Goal: Task Accomplishment & Management: Use online tool/utility

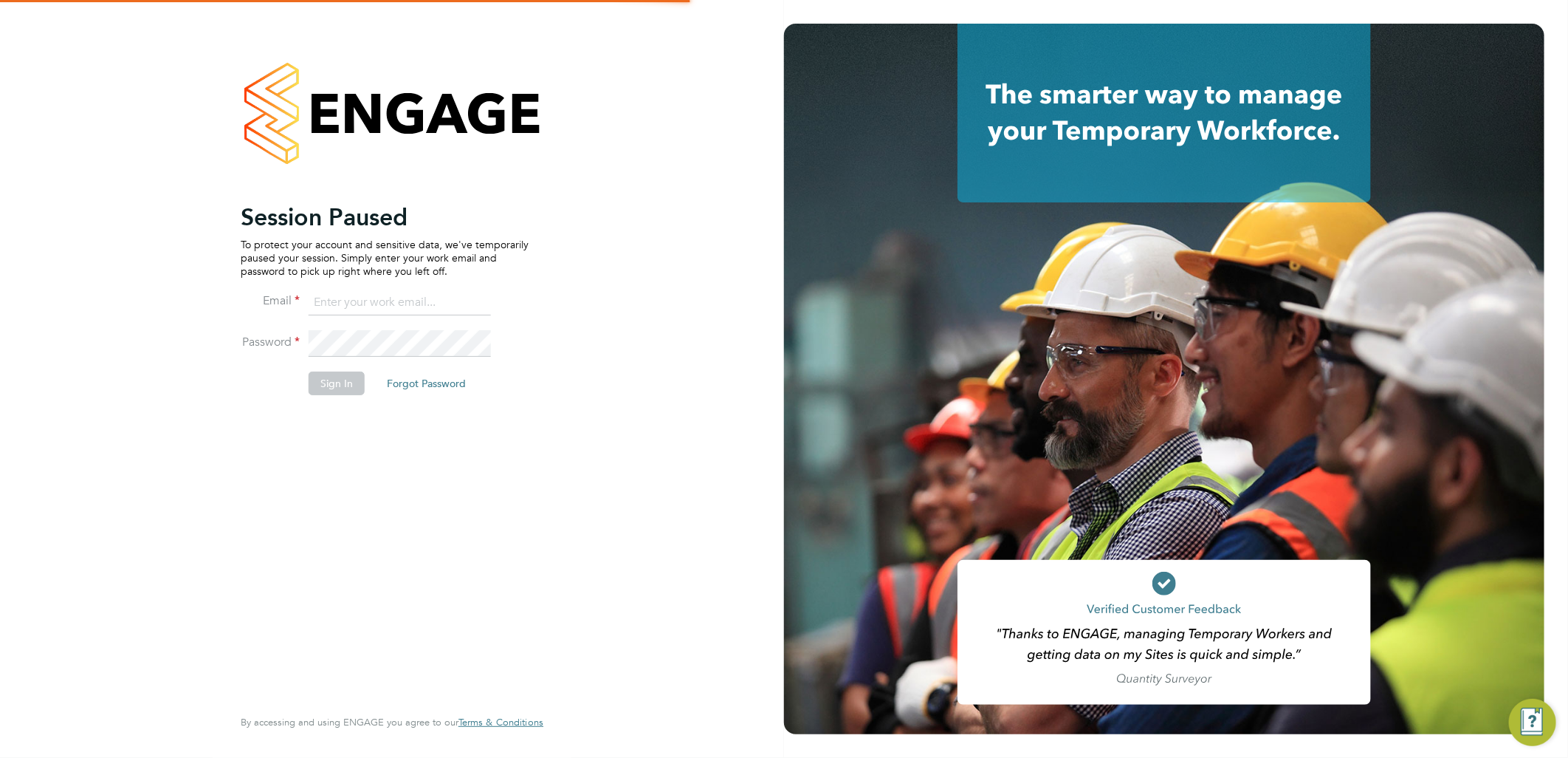
type input "ellie.page@tradelinerecruitment.co.uk"
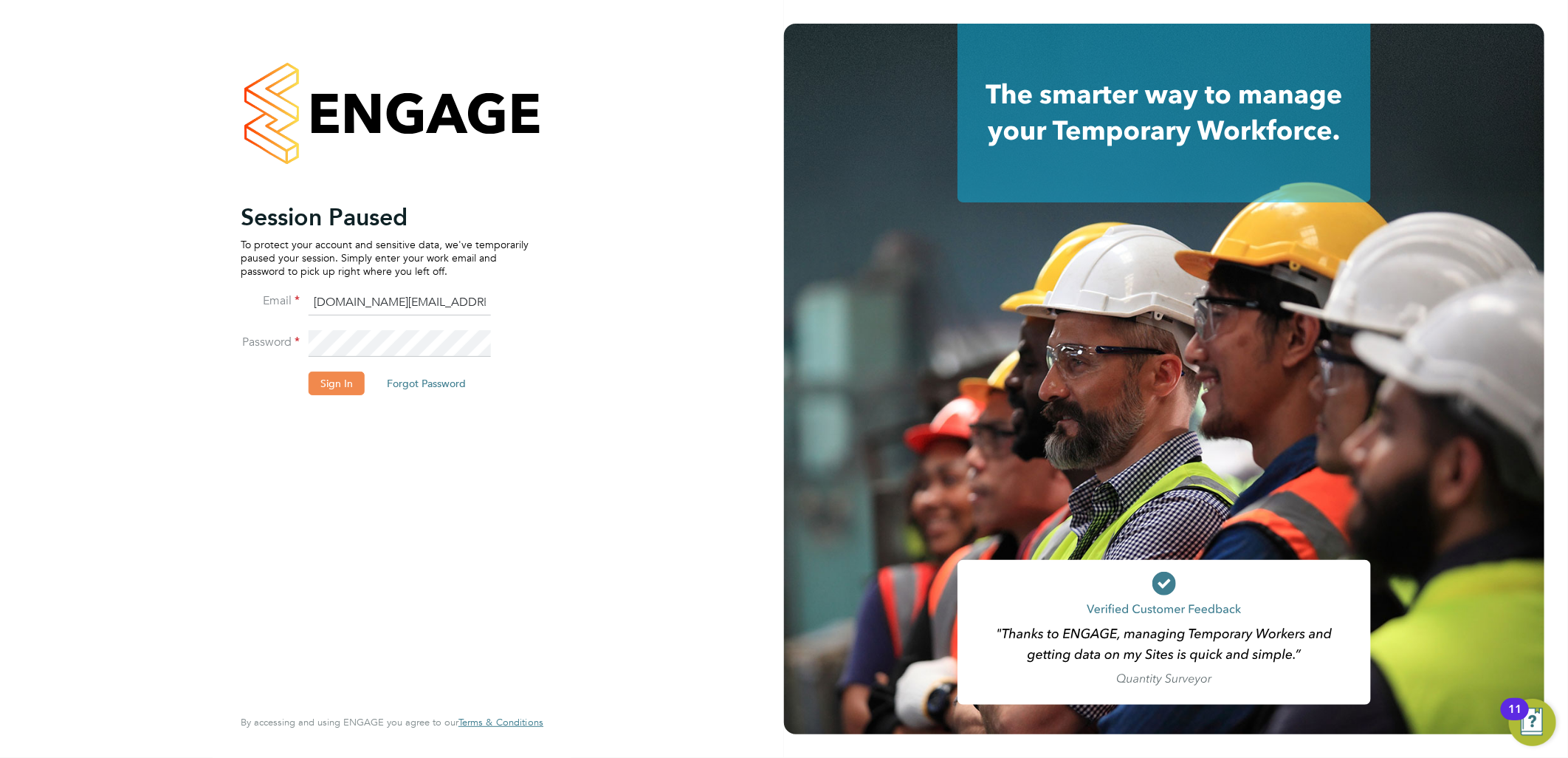
click at [355, 386] on button "Sign In" at bounding box center [336, 384] width 56 height 24
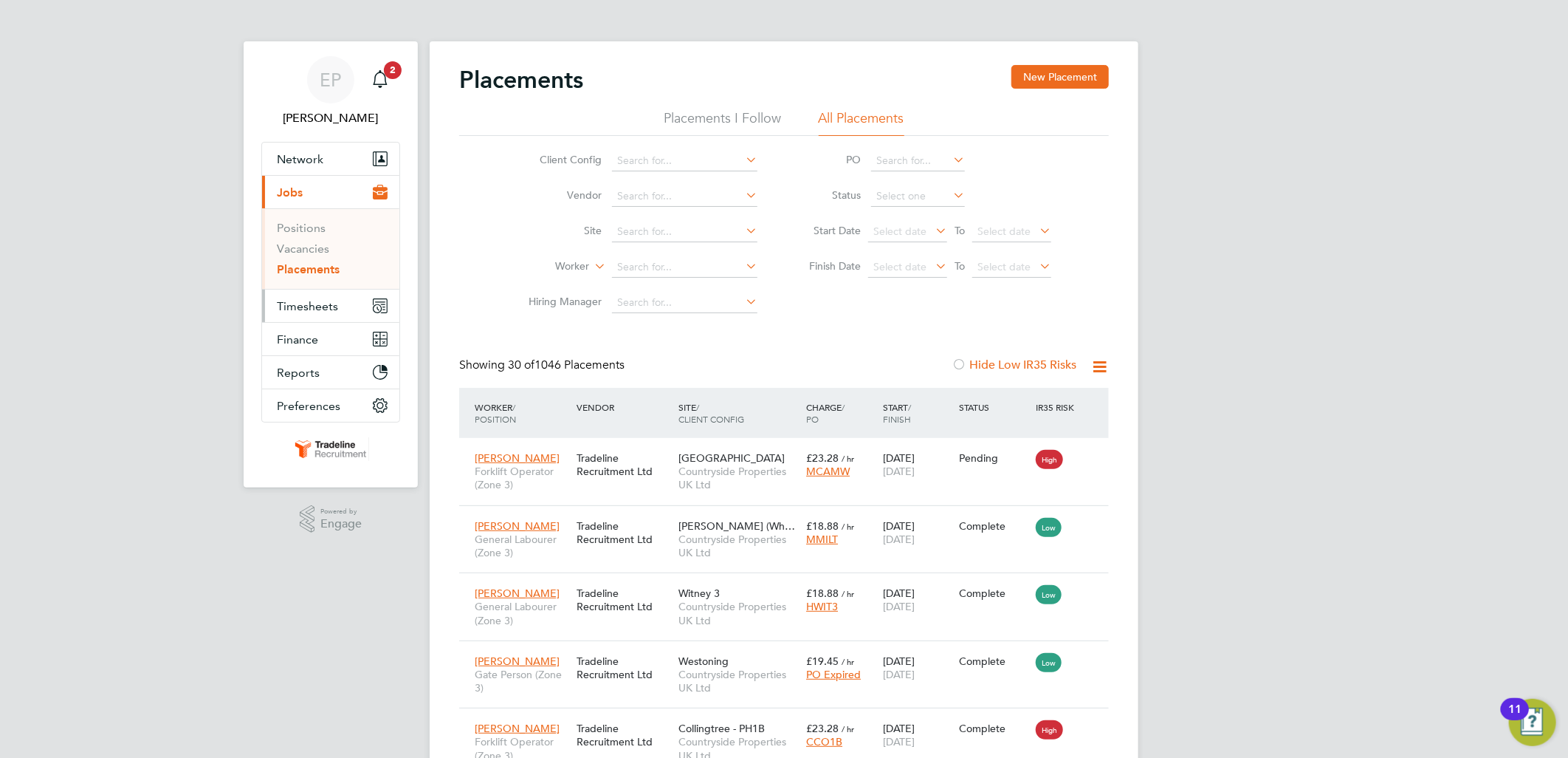
click at [339, 305] on button "Timesheets" at bounding box center [331, 306] width 137 height 32
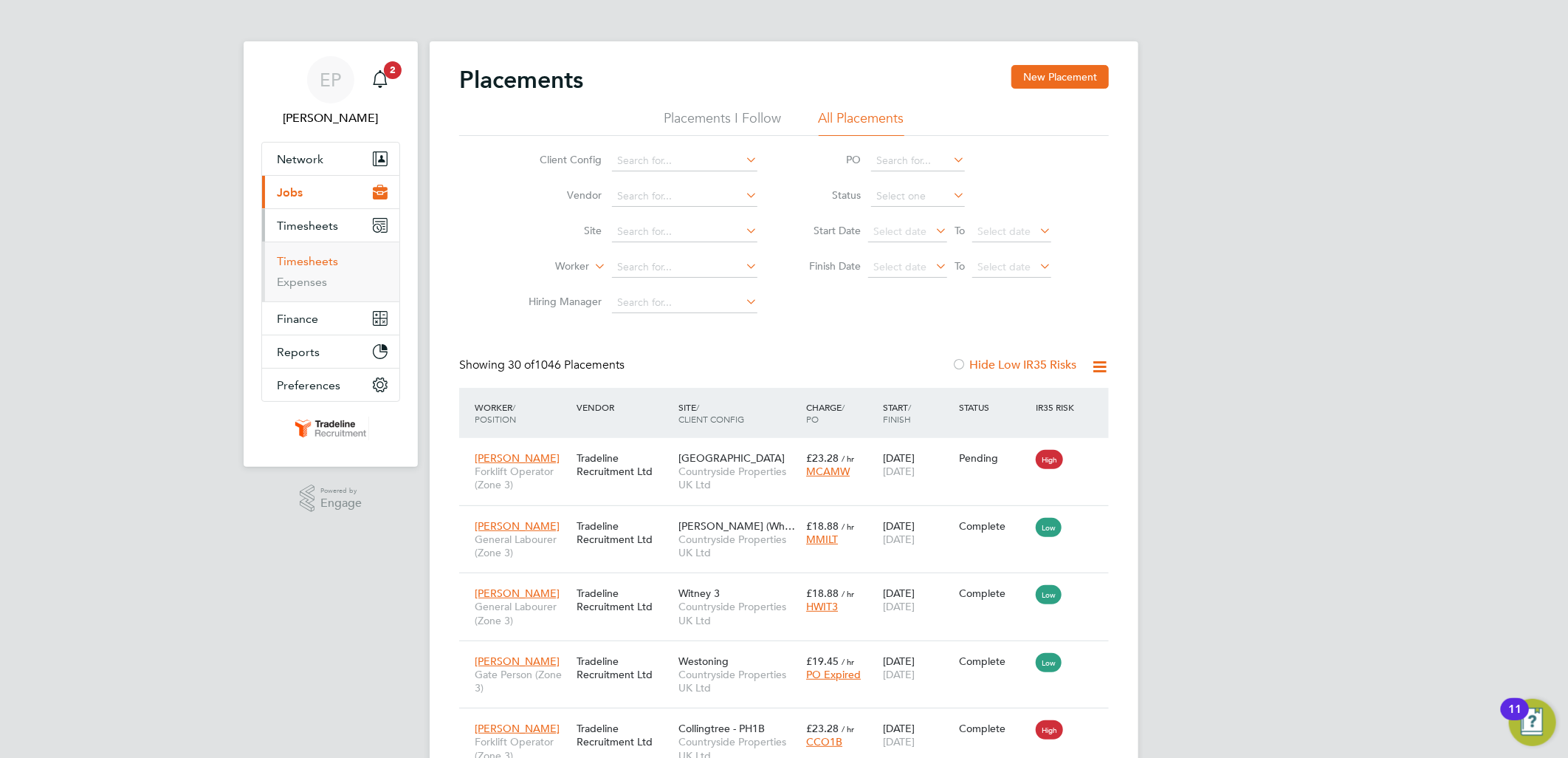
click at [319, 263] on link "Timesheets" at bounding box center [308, 261] width 62 height 14
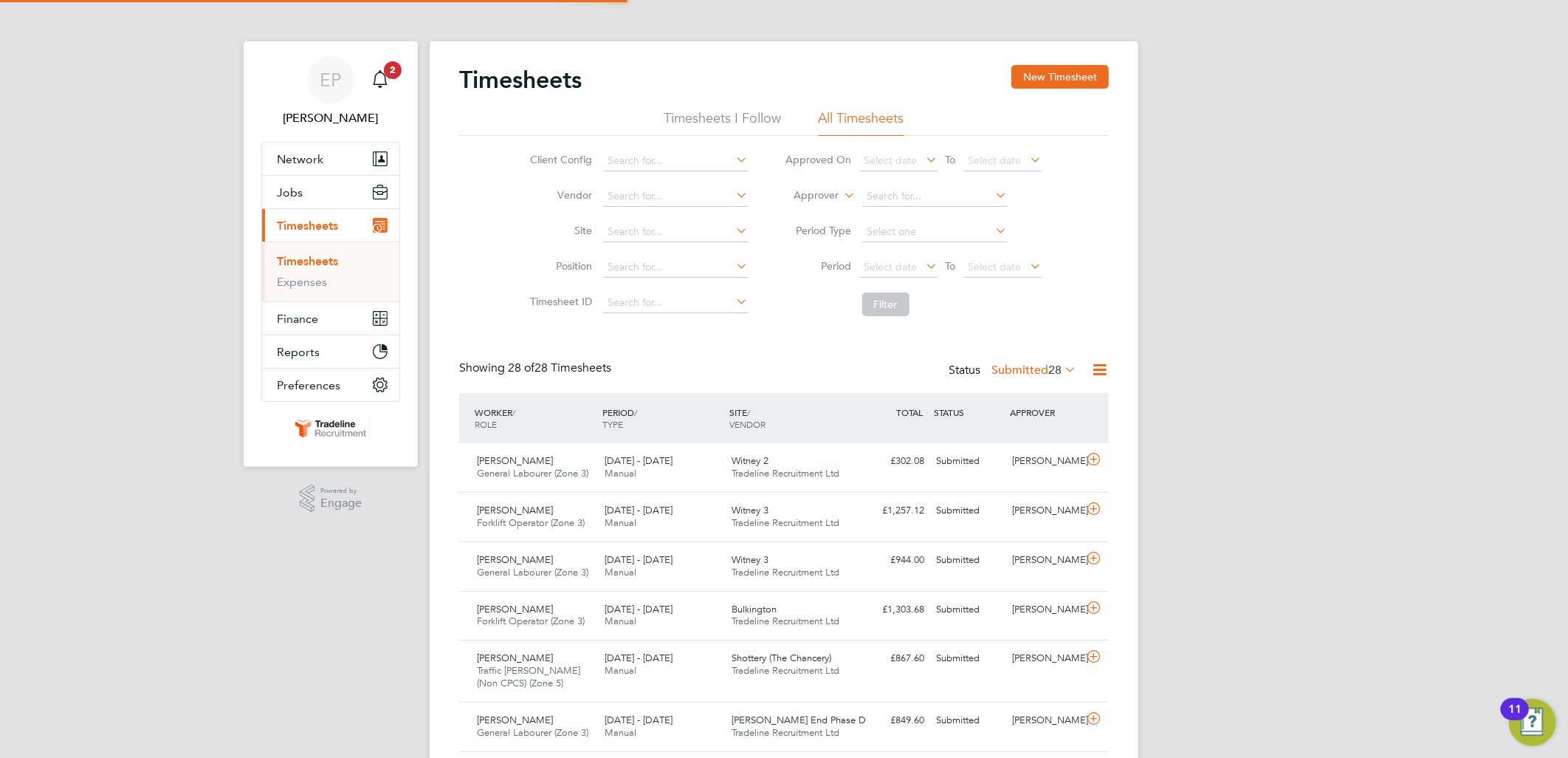
click at [842, 197] on icon at bounding box center [842, 191] width 0 height 13
click at [810, 210] on li "Worker" at bounding box center [803, 212] width 73 height 19
click at [883, 196] on input at bounding box center [935, 197] width 145 height 21
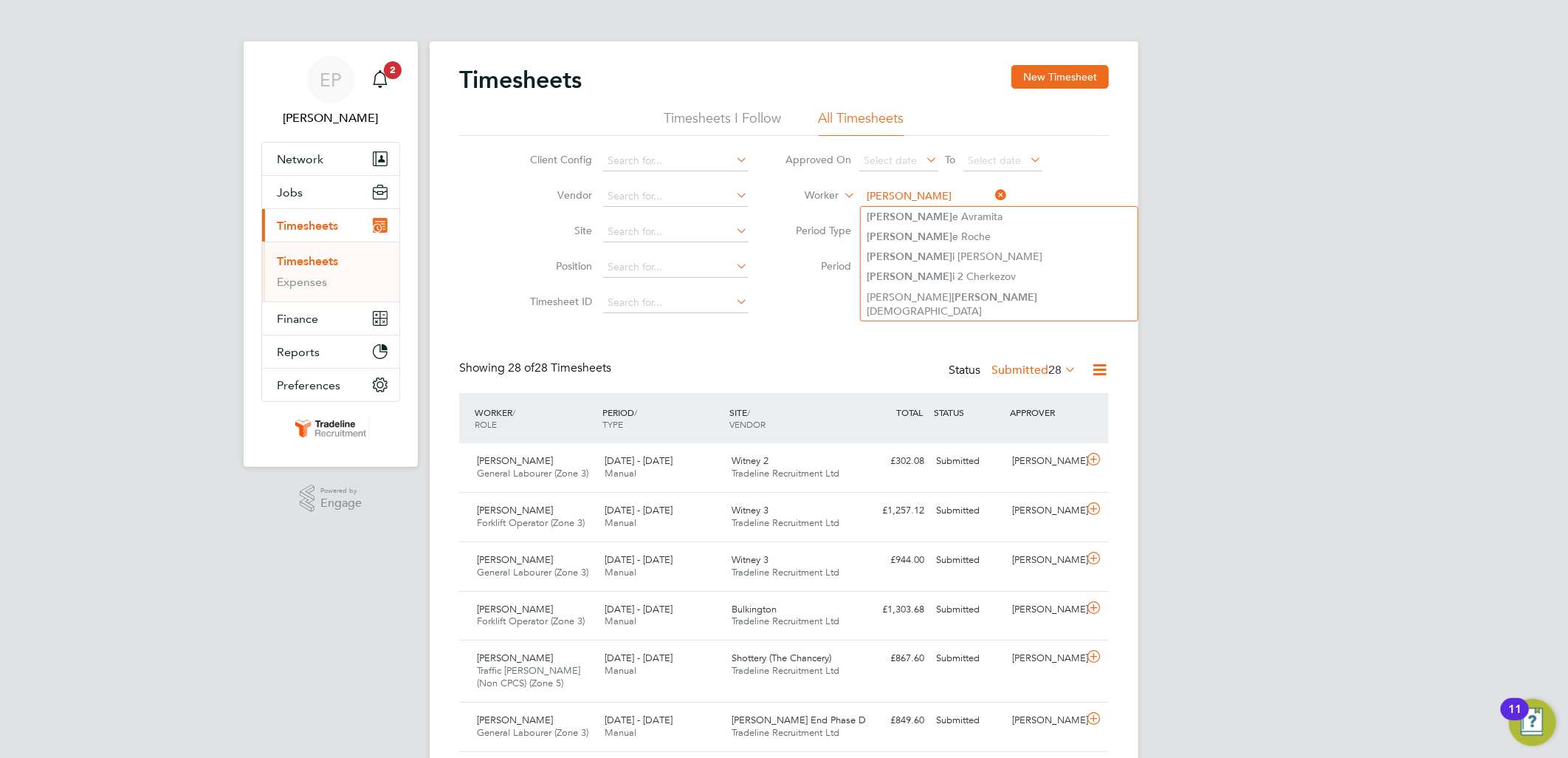
type input "[PERSON_NAME]"
click at [993, 193] on icon at bounding box center [993, 195] width 0 height 21
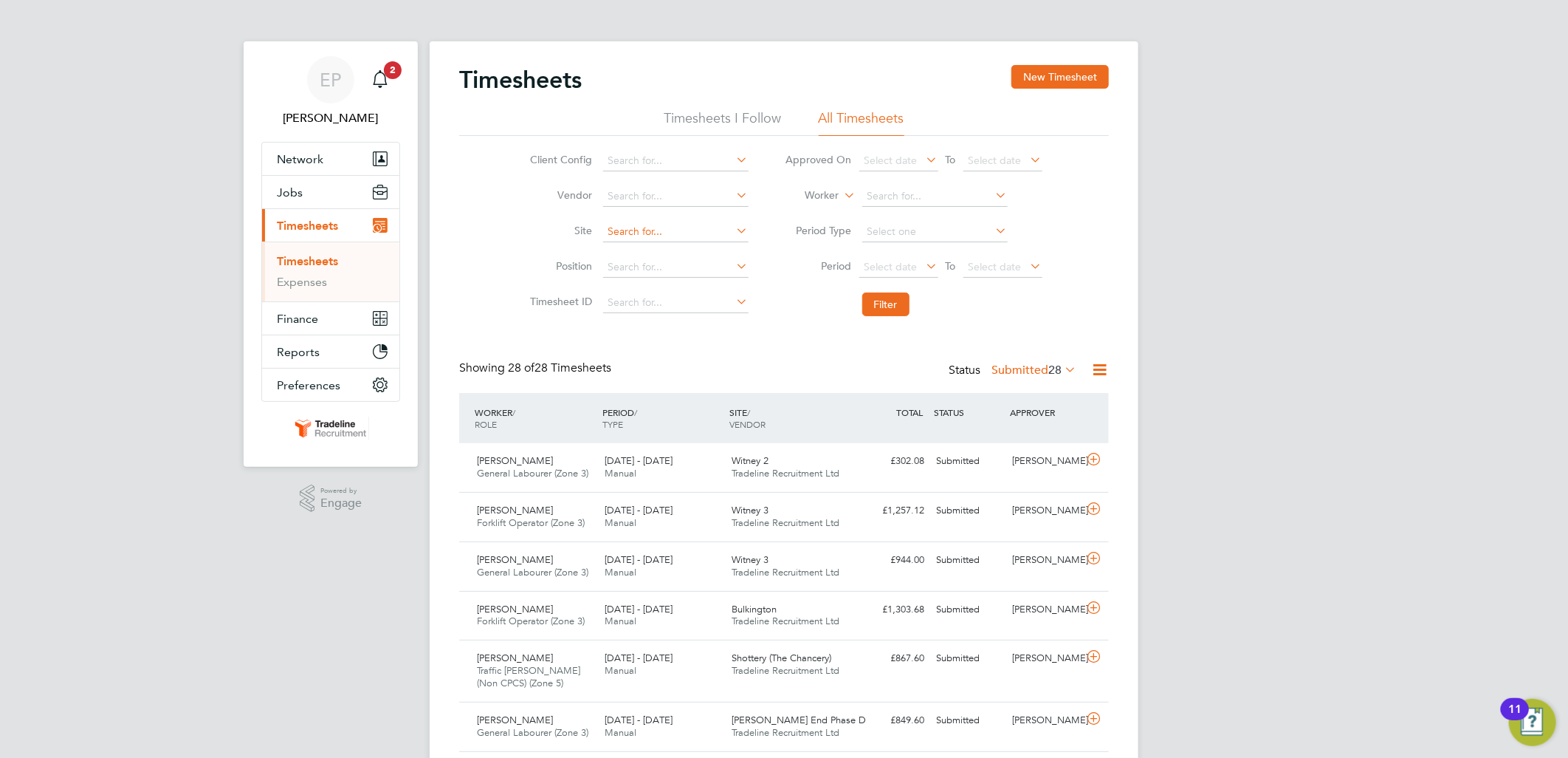
click at [628, 236] on input at bounding box center [675, 232] width 145 height 21
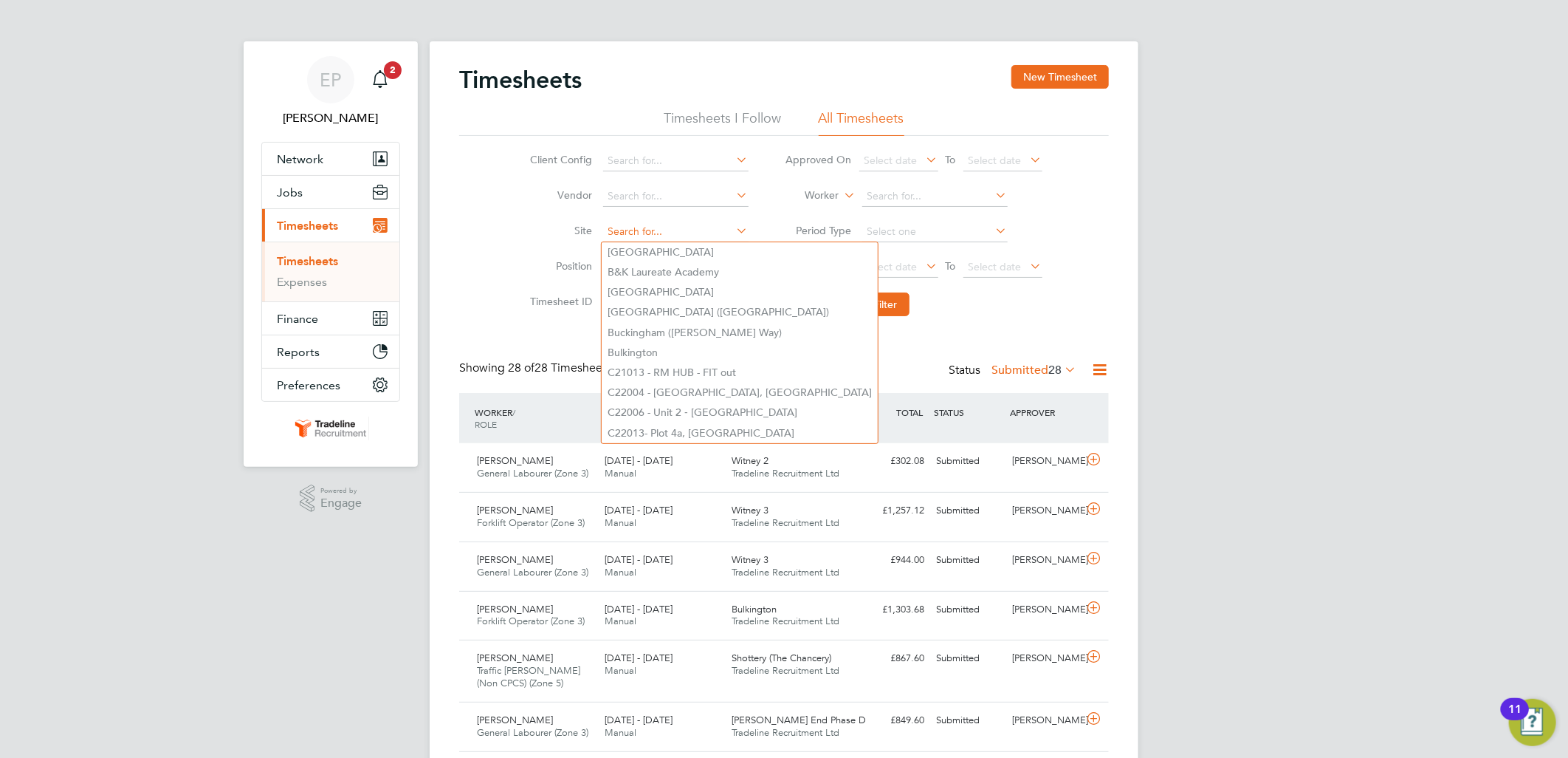
type input "H"
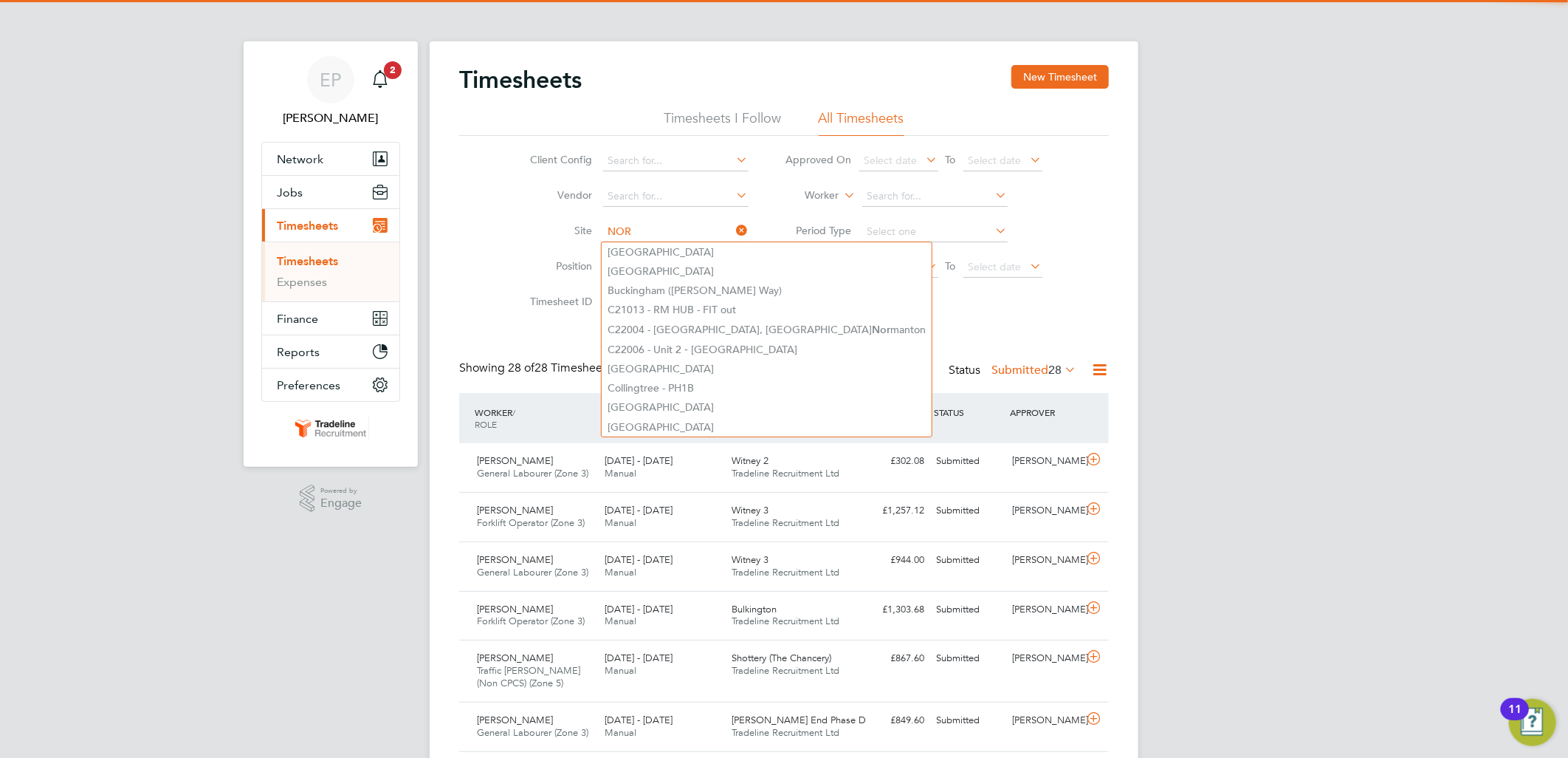
type input "NOR"
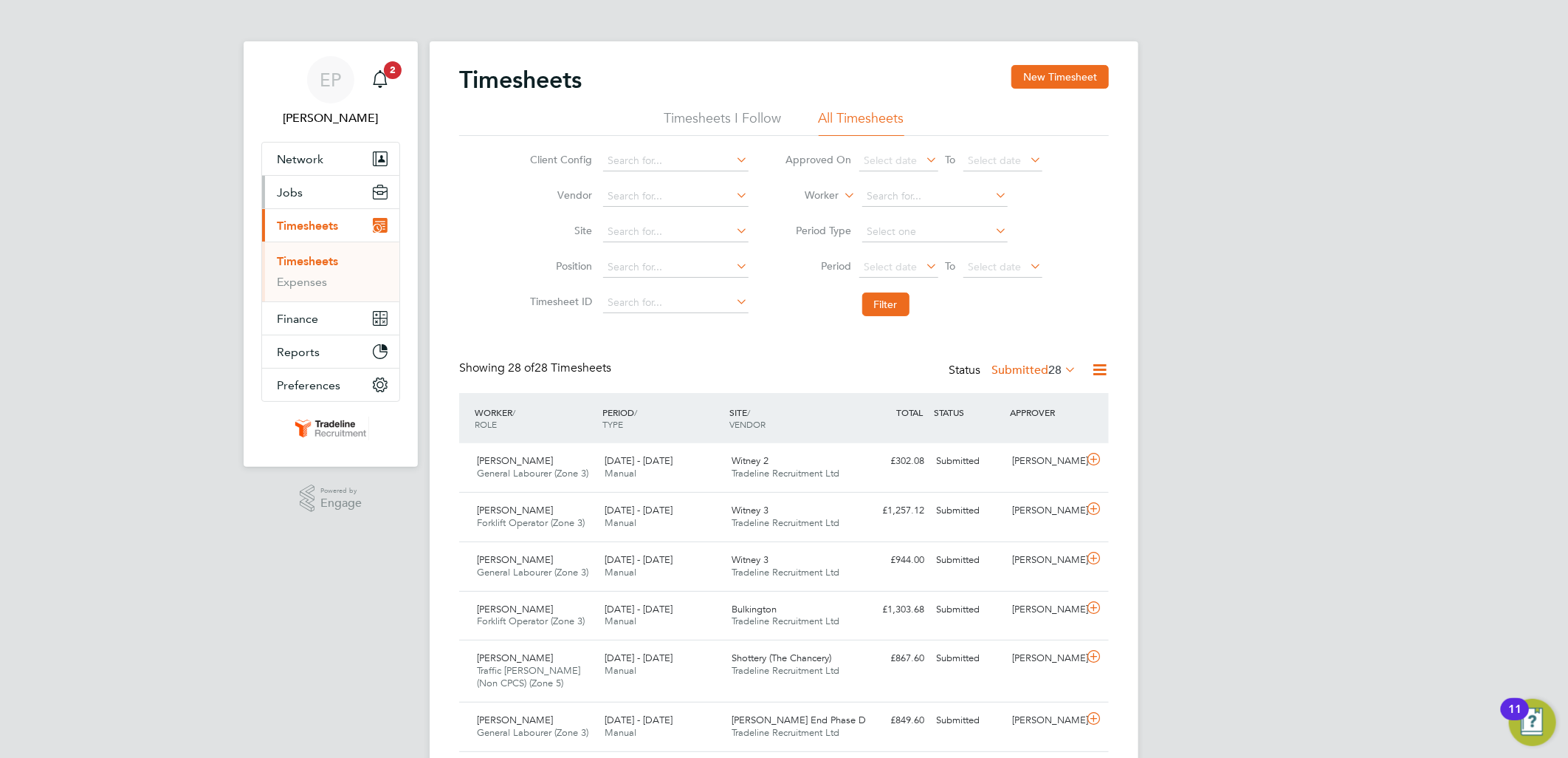
click at [323, 197] on button "Jobs" at bounding box center [331, 192] width 137 height 32
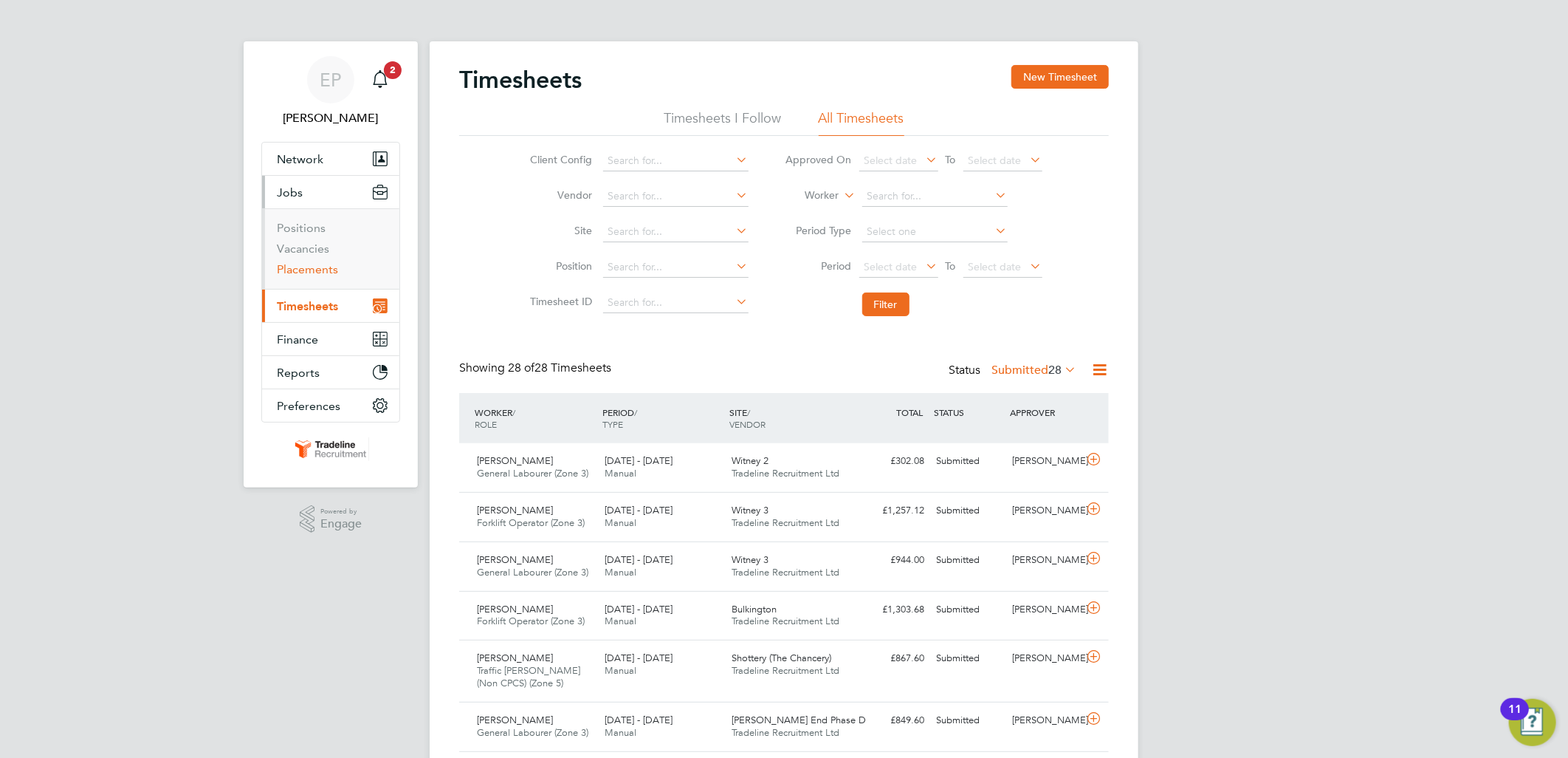
click at [324, 264] on link "Placements" at bounding box center [308, 269] width 62 height 14
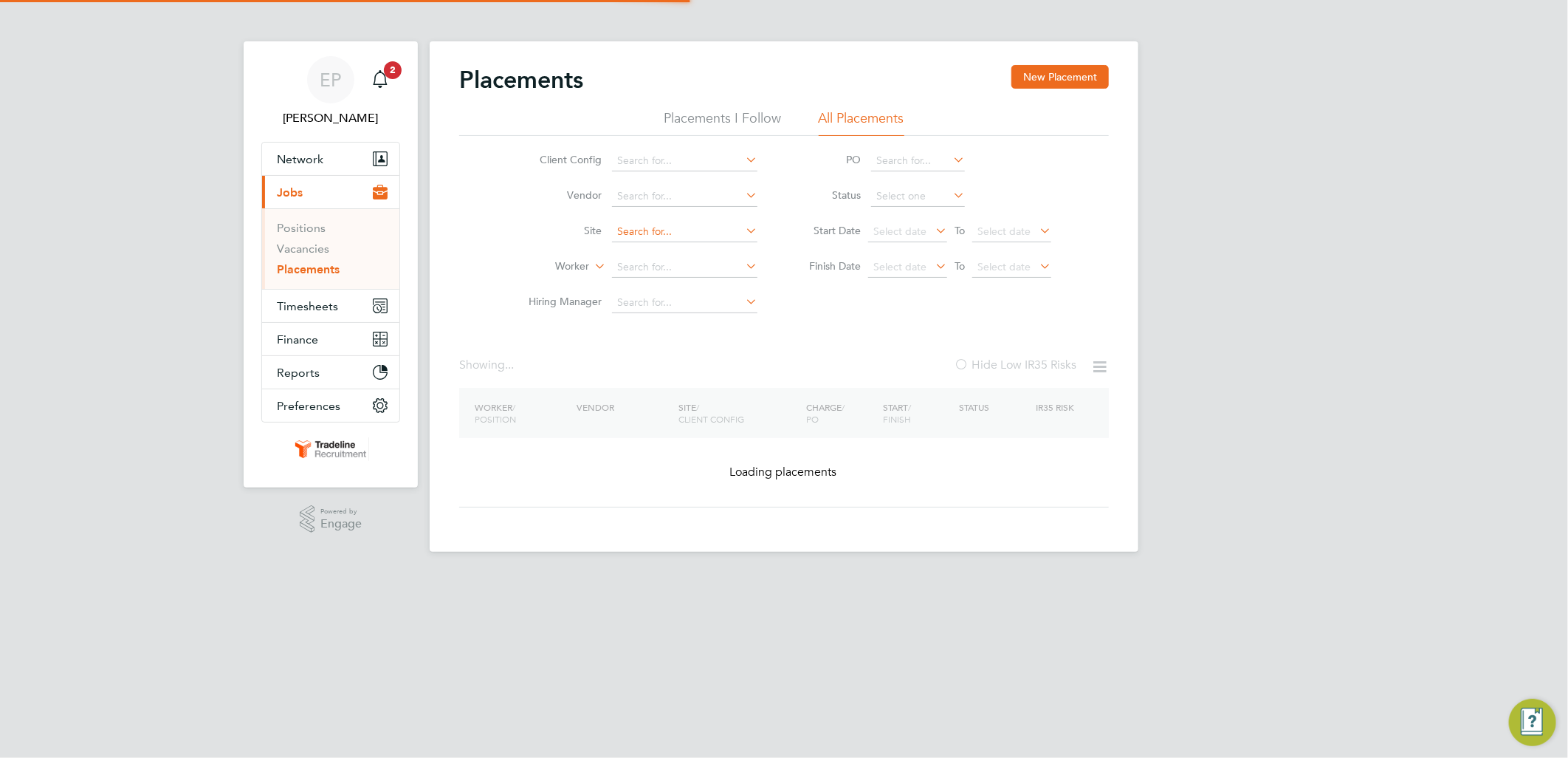
click at [663, 235] on input at bounding box center [685, 232] width 145 height 21
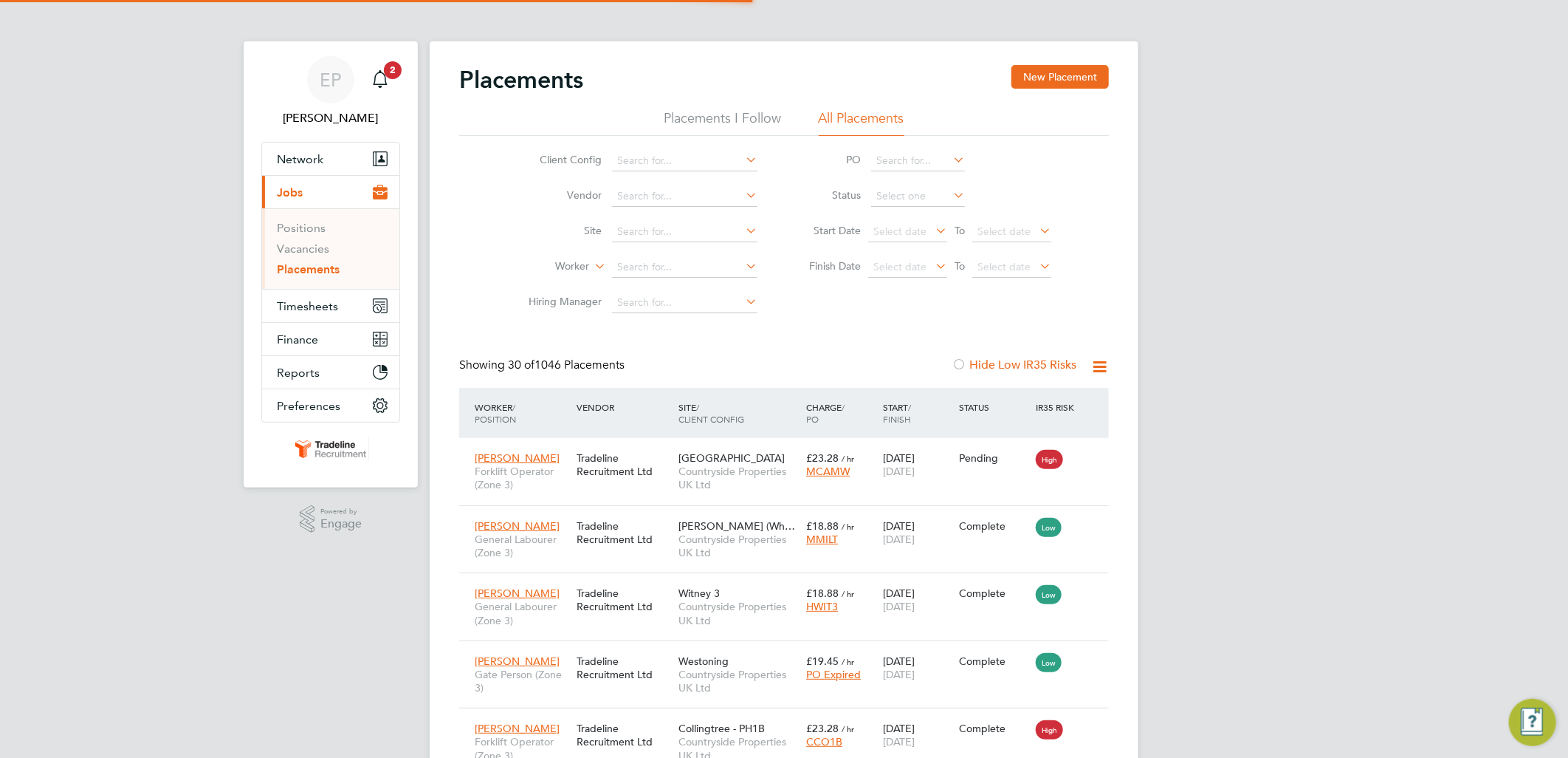
scroll to position [55, 129]
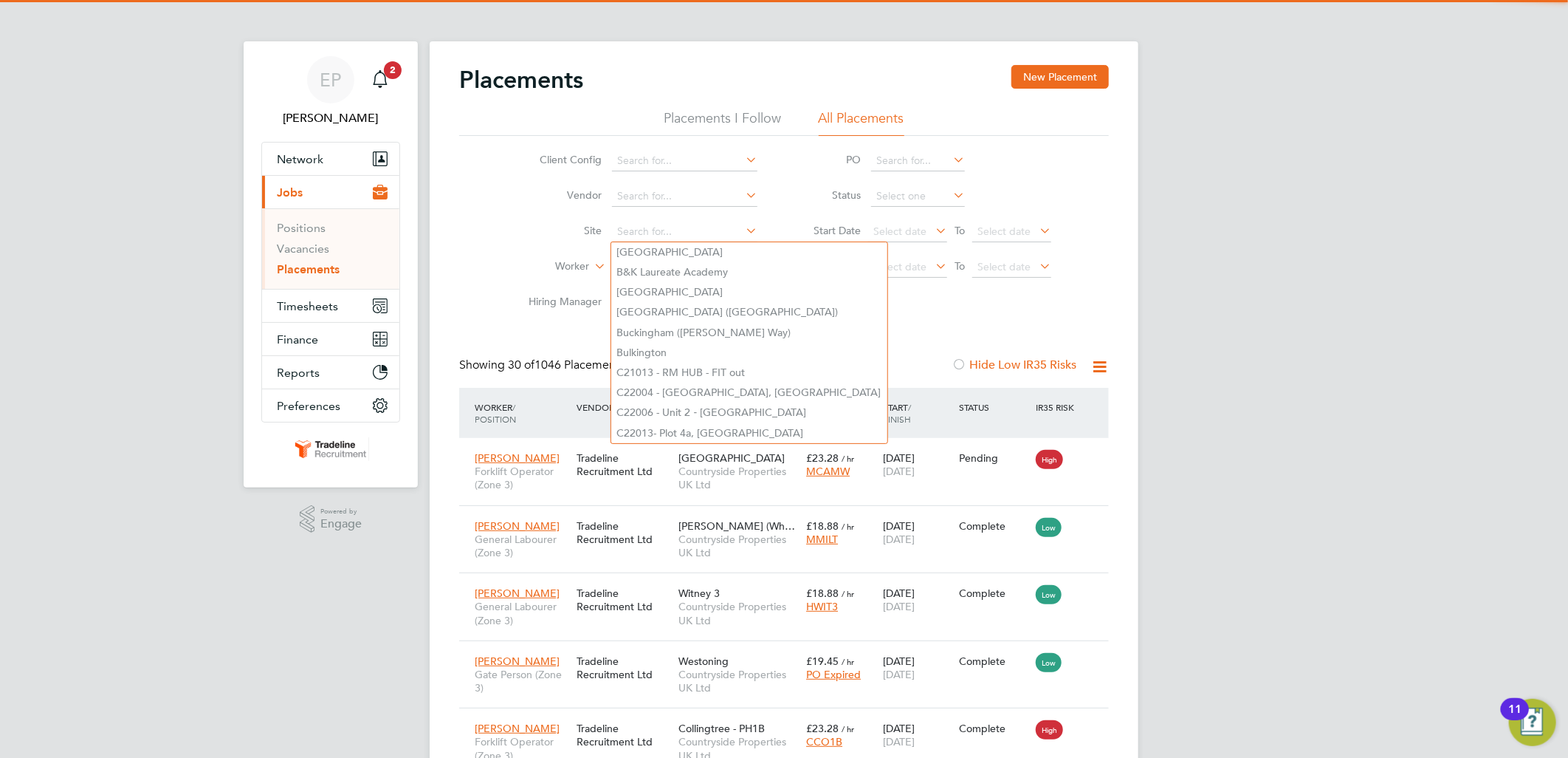
click at [567, 254] on li "Worker" at bounding box center [638, 267] width 278 height 36
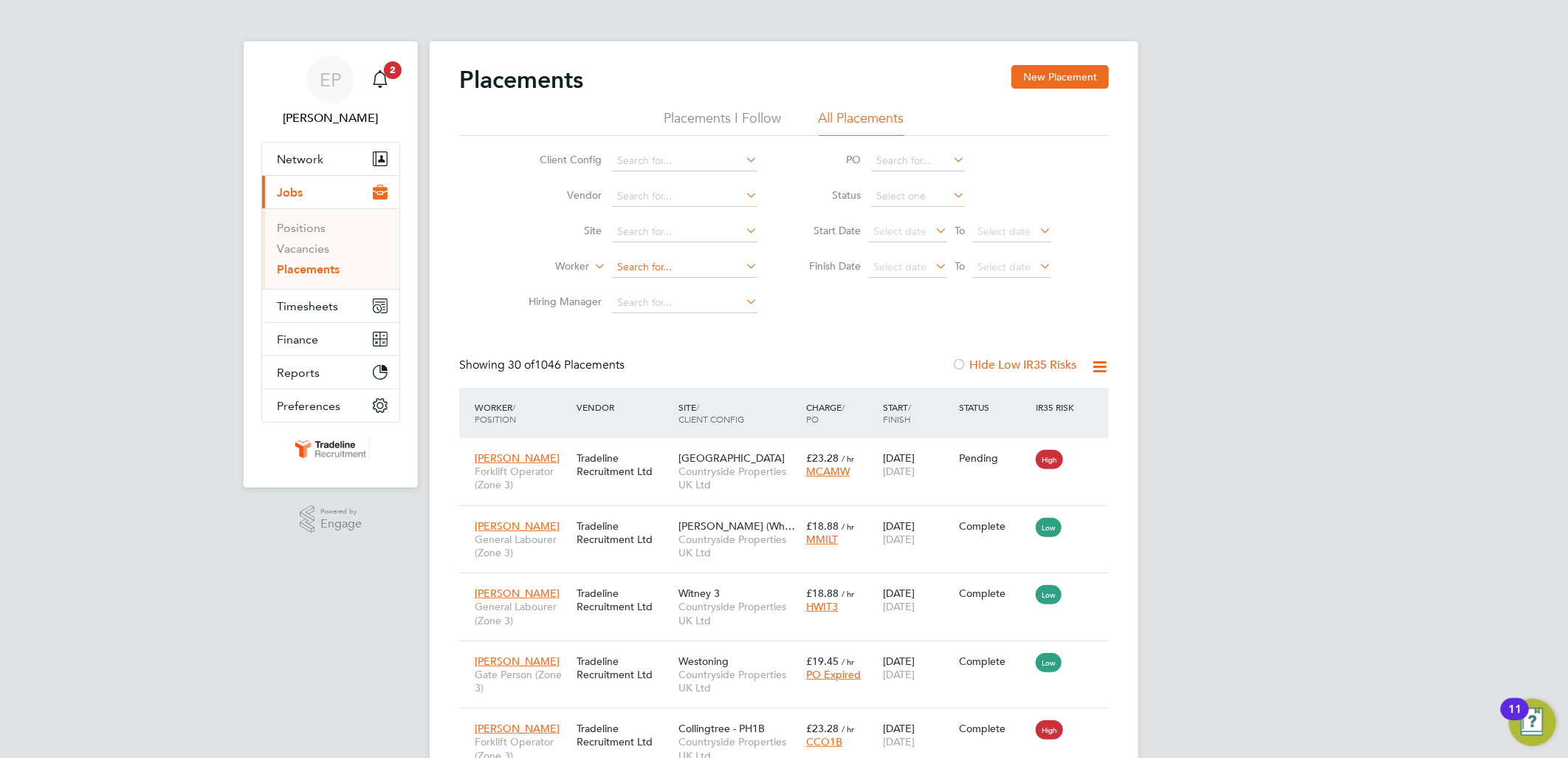
click at [657, 271] on input at bounding box center [685, 268] width 145 height 21
type input "[PERSON_NAME]"
